Goal: Find specific page/section: Find specific page/section

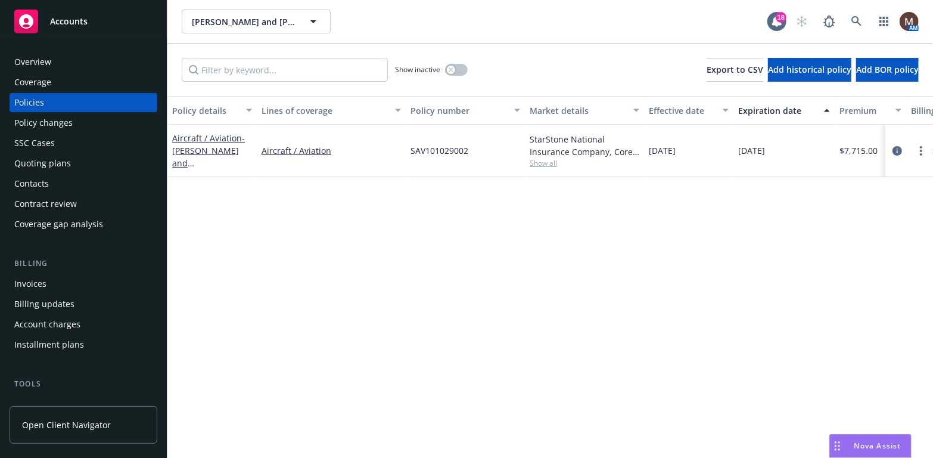
scroll to position [119, 0]
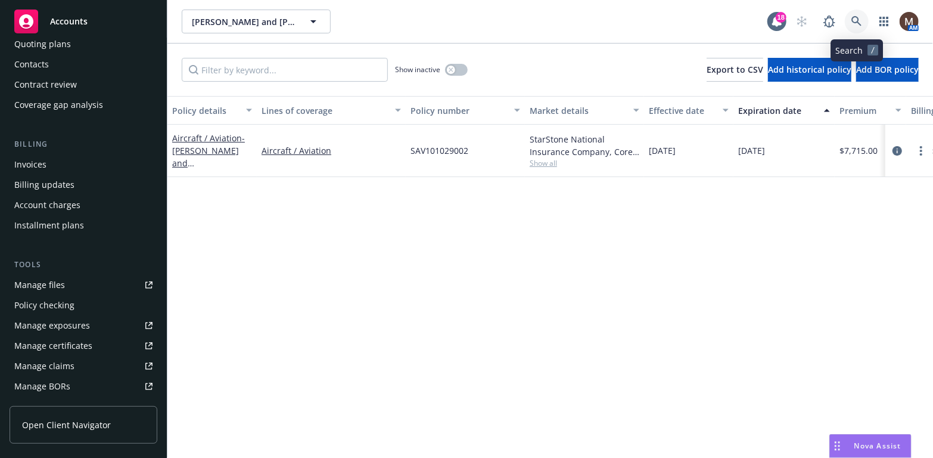
click at [856, 16] on icon at bounding box center [856, 21] width 10 height 10
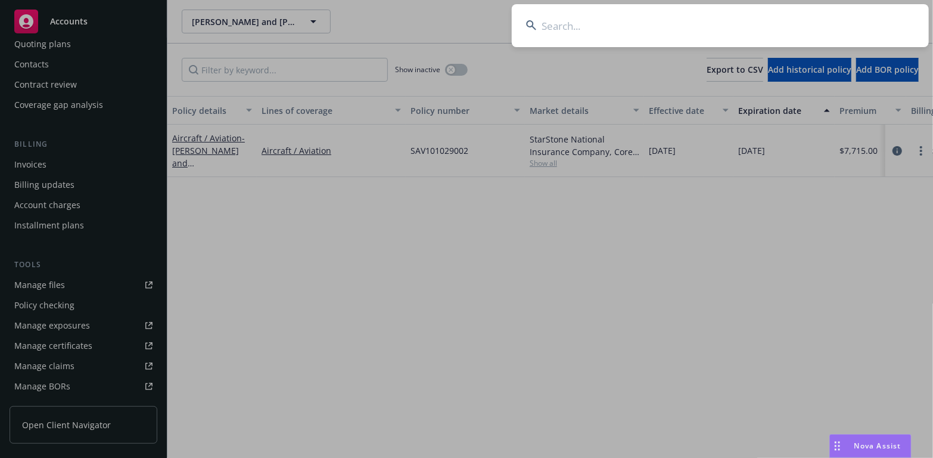
click at [544, 23] on input at bounding box center [720, 25] width 417 height 43
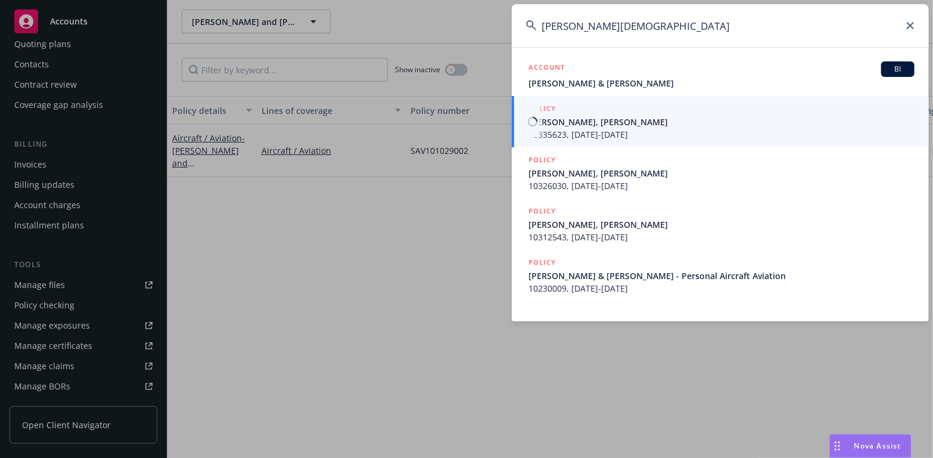
type input "[PERSON_NAME][DEMOGRAPHIC_DATA]"
click at [568, 120] on span "[PERSON_NAME], [PERSON_NAME]" at bounding box center [721, 122] width 386 height 13
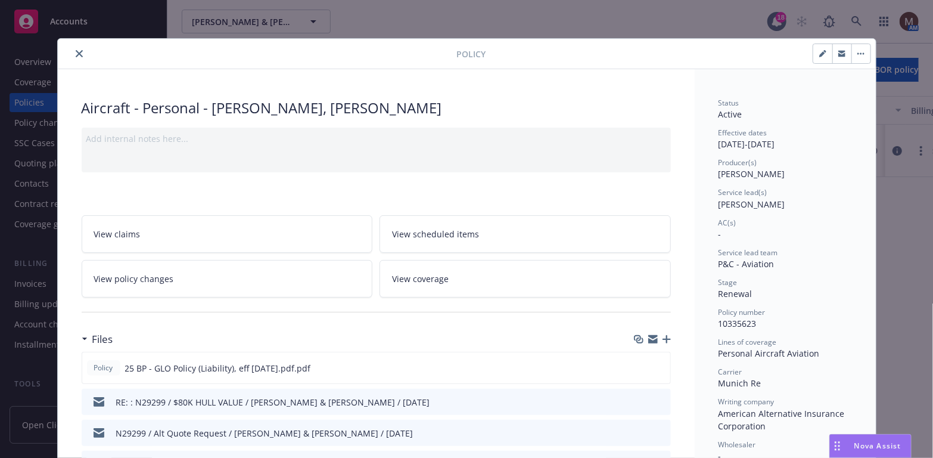
click at [76, 53] on icon "close" at bounding box center [79, 53] width 7 height 7
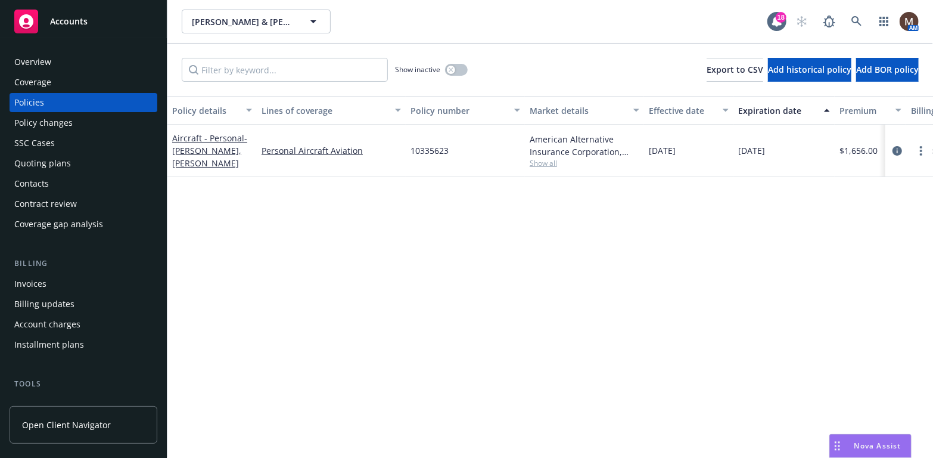
click at [45, 282] on div "Invoices" at bounding box center [30, 283] width 32 height 19
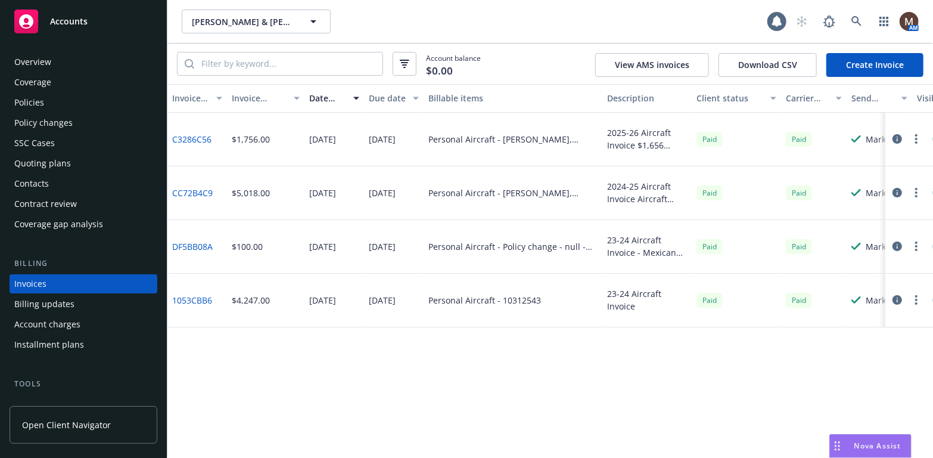
scroll to position [35, 0]
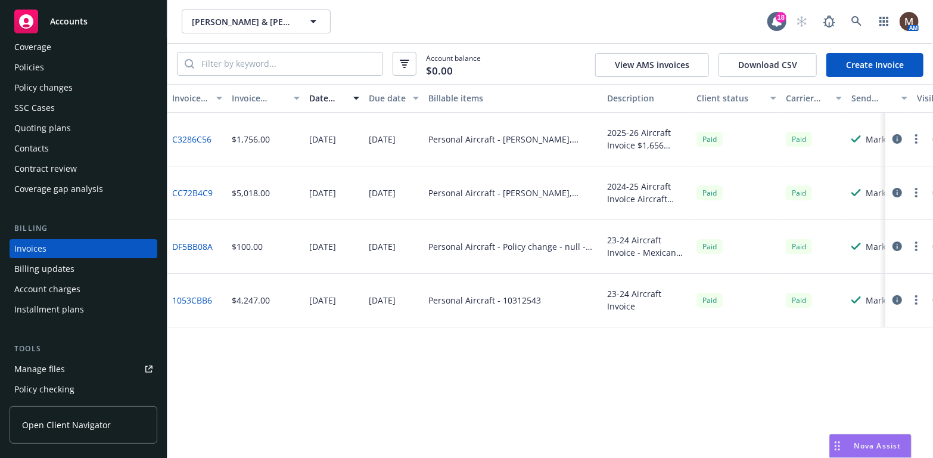
click at [204, 134] on link "C3286C56" at bounding box center [191, 139] width 39 height 13
